Goal: Download file/media

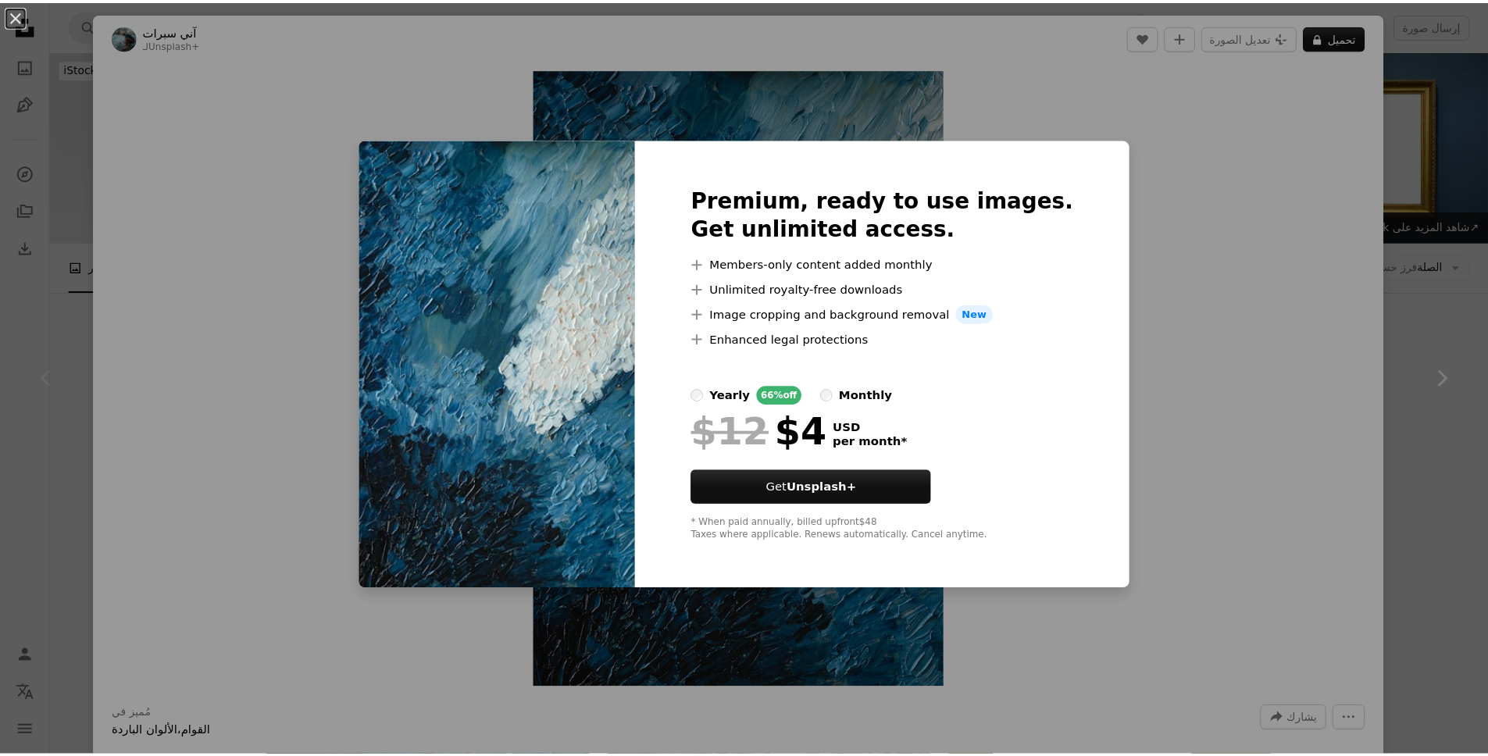
scroll to position [206, 0]
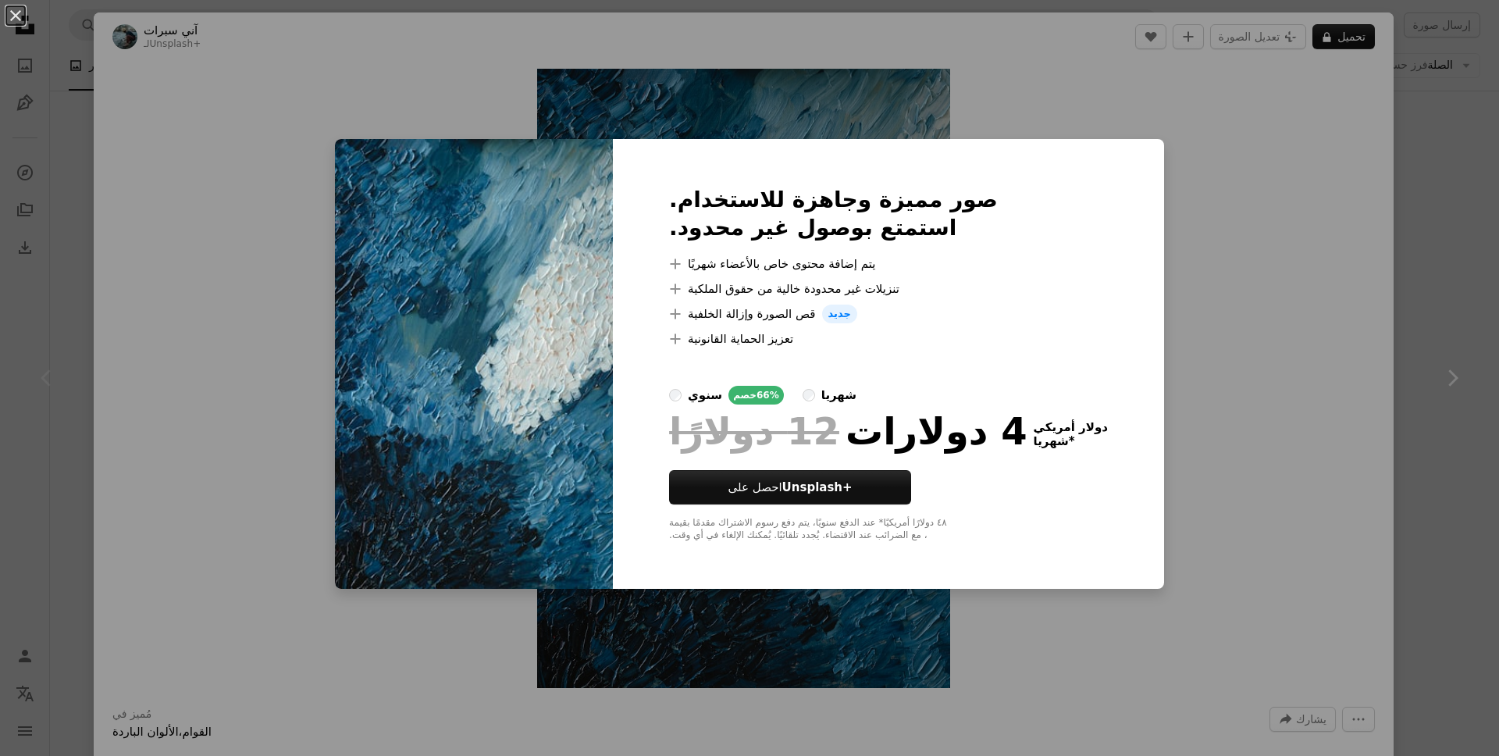
click at [1208, 355] on div "An X shape صور مميزة وجاهزة للاستخدام. استمتع بوصول غير محدود. A plus sign يتم …" at bounding box center [749, 378] width 1499 height 756
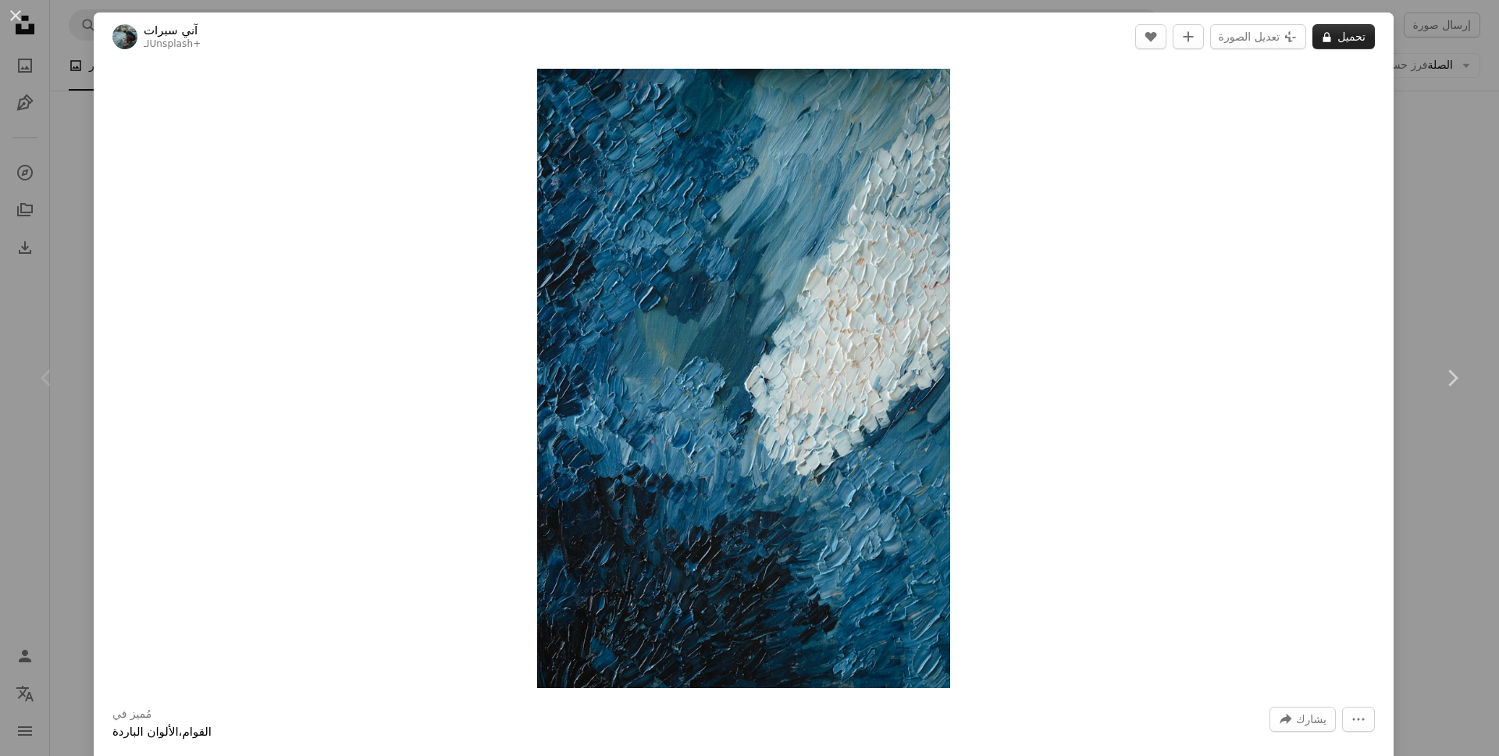
click at [1339, 35] on font "تحميل" at bounding box center [1352, 36] width 28 height 12
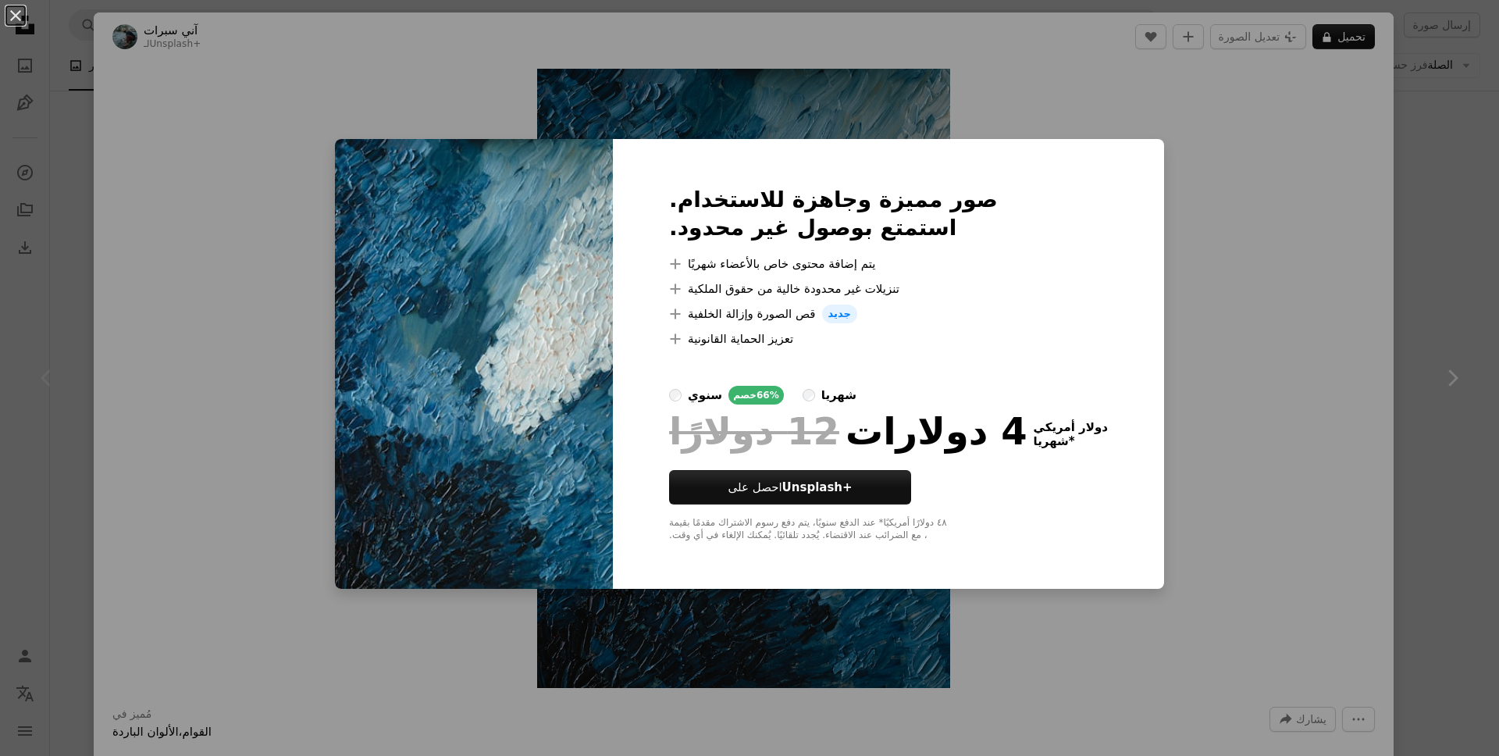
click at [1439, 223] on div "An X shape صور مميزة وجاهزة للاستخدام. استمتع بوصول غير محدود. A plus sign يتم …" at bounding box center [749, 378] width 1499 height 756
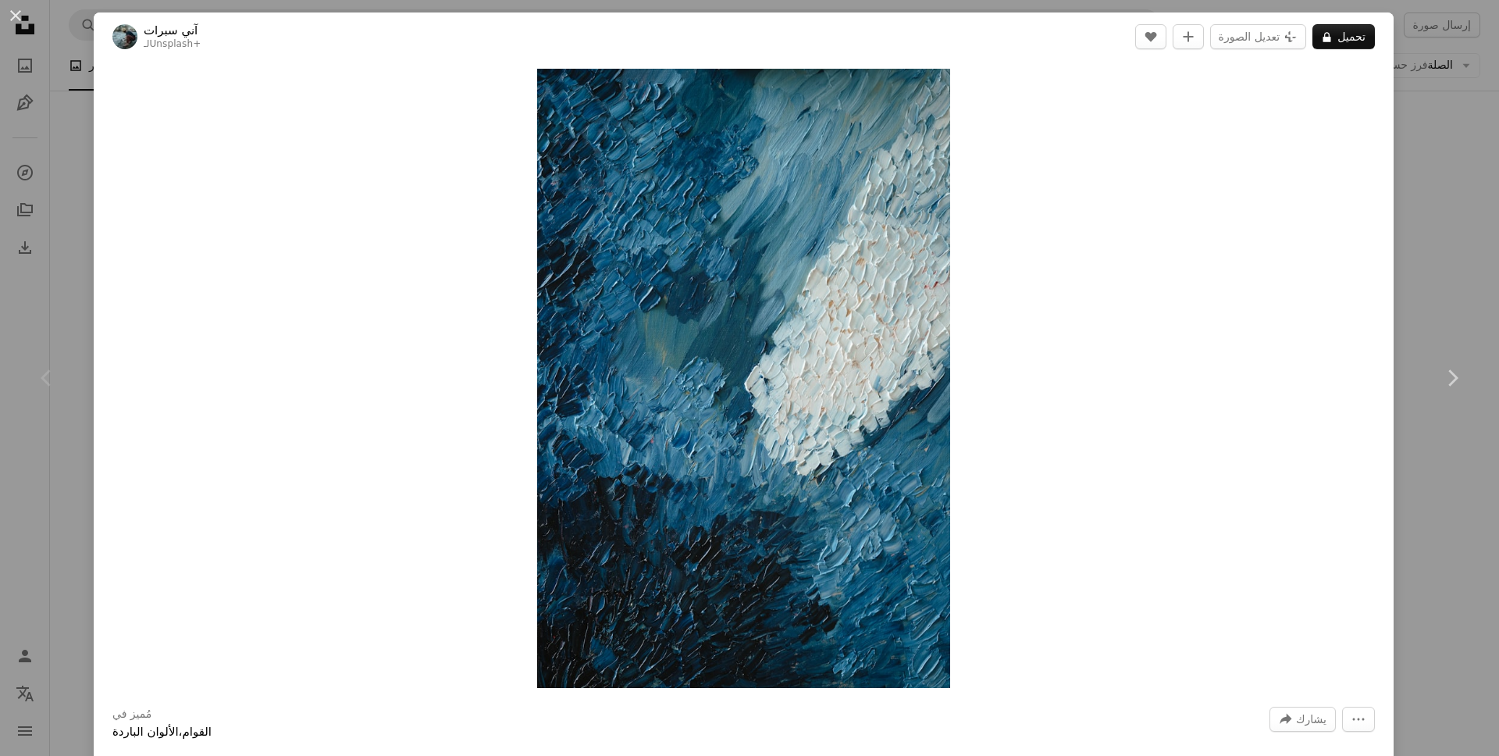
click at [1460, 170] on div "An X shape Chevron left Chevron right آني سبرات لـ Unsplash+ A heart A plus sig…" at bounding box center [749, 378] width 1499 height 756
